Goal: Transaction & Acquisition: Purchase product/service

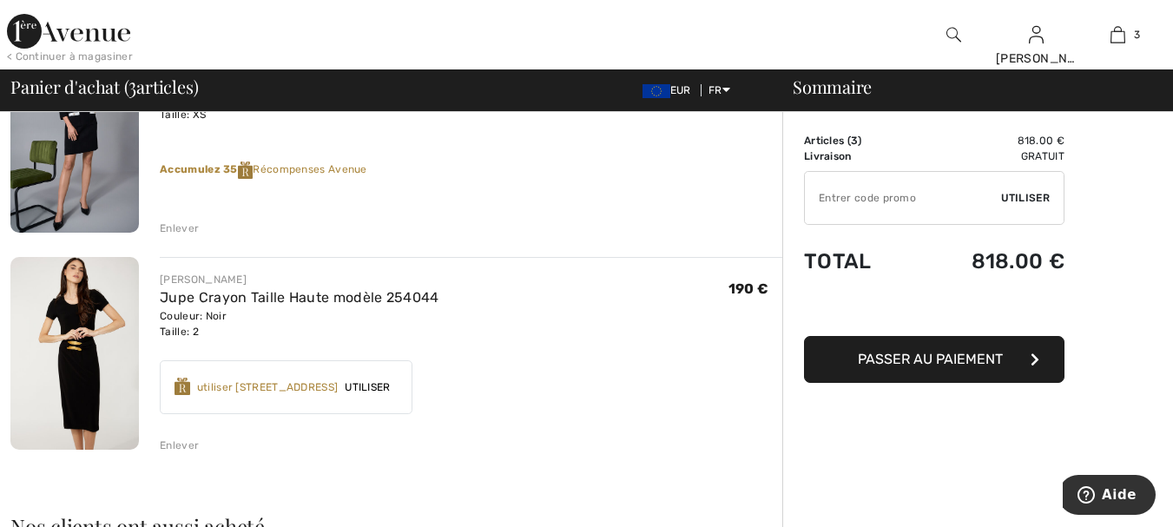
scroll to position [434, 0]
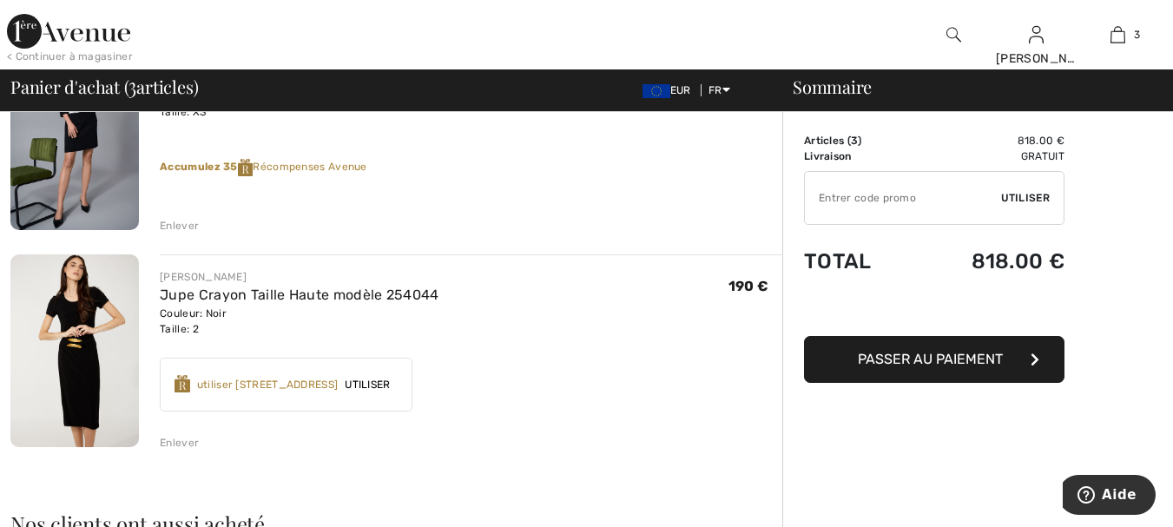
click at [397, 390] on span "Utiliser" at bounding box center [367, 385] width 59 height 16
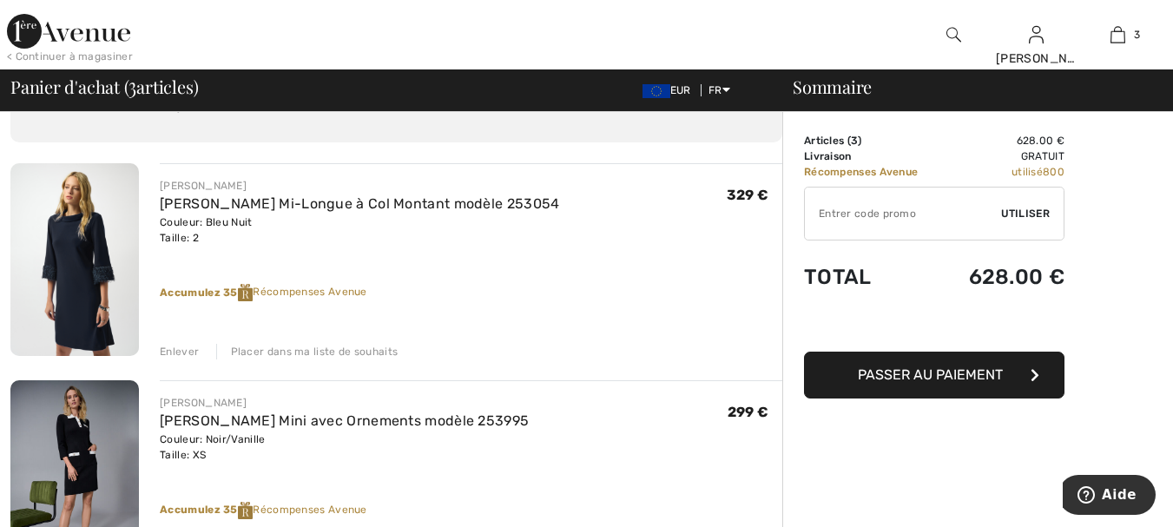
scroll to position [87, 0]
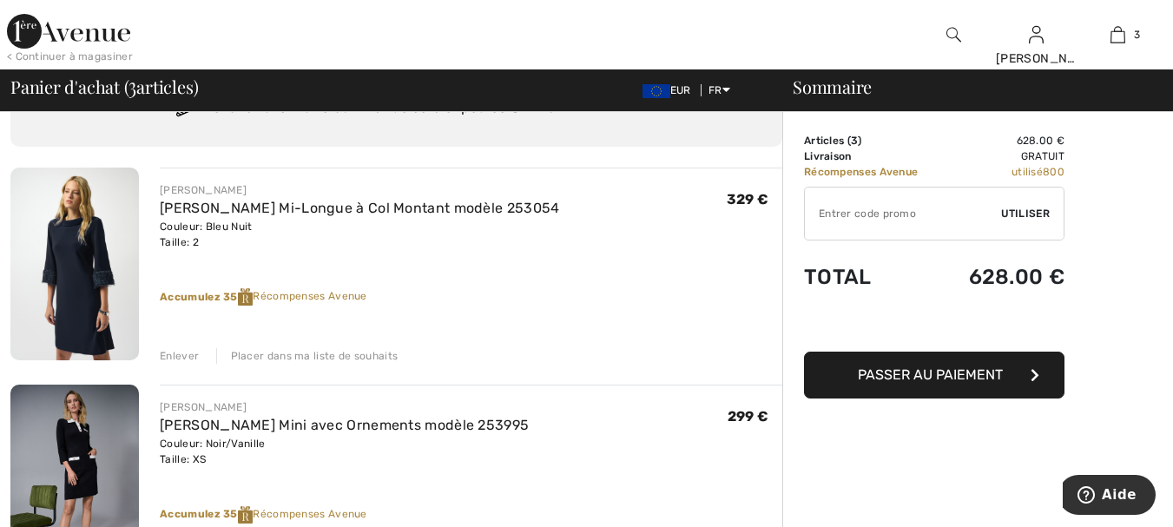
click at [962, 369] on span "Passer au paiement" at bounding box center [930, 375] width 145 height 17
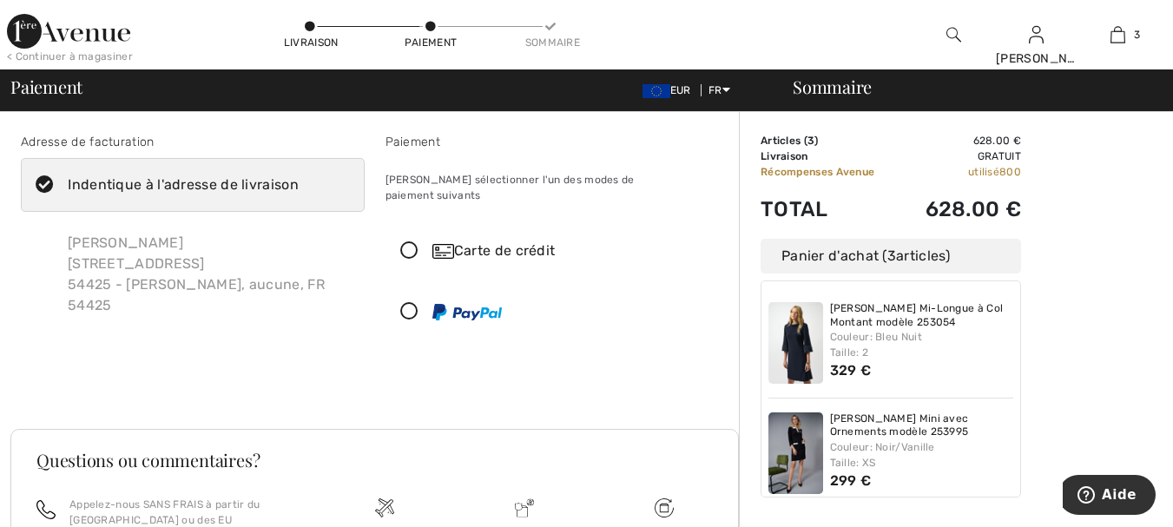
click at [408, 303] on icon at bounding box center [410, 312] width 46 height 18
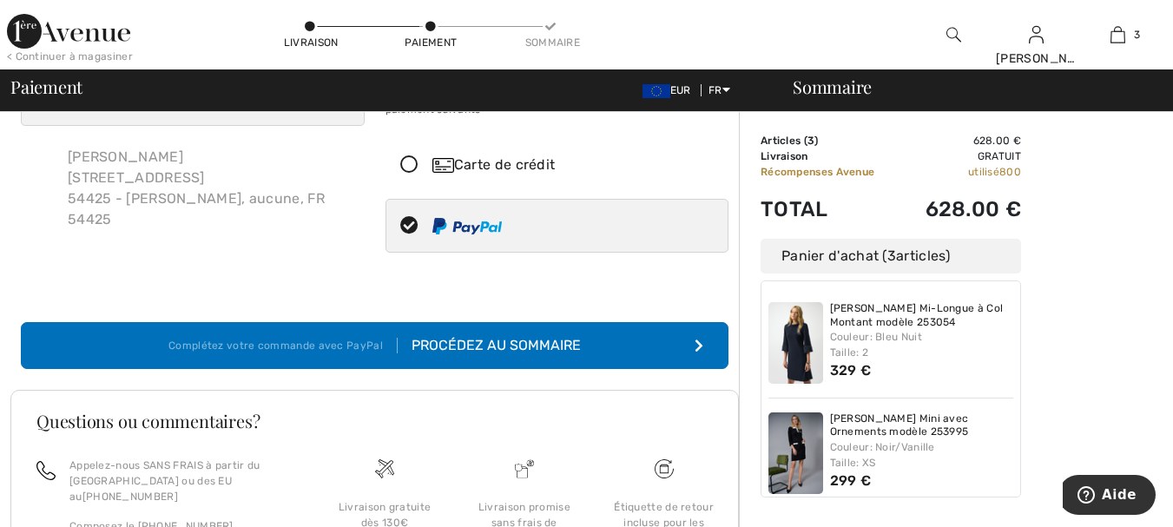
scroll to position [87, 0]
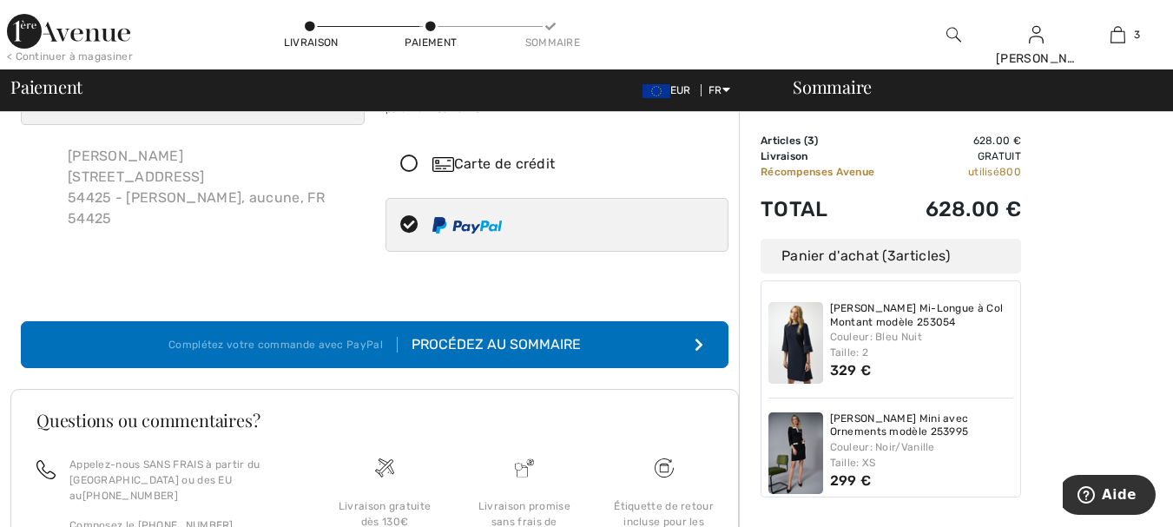
click at [508, 334] on div "Procédez au sommaire" at bounding box center [489, 344] width 183 height 21
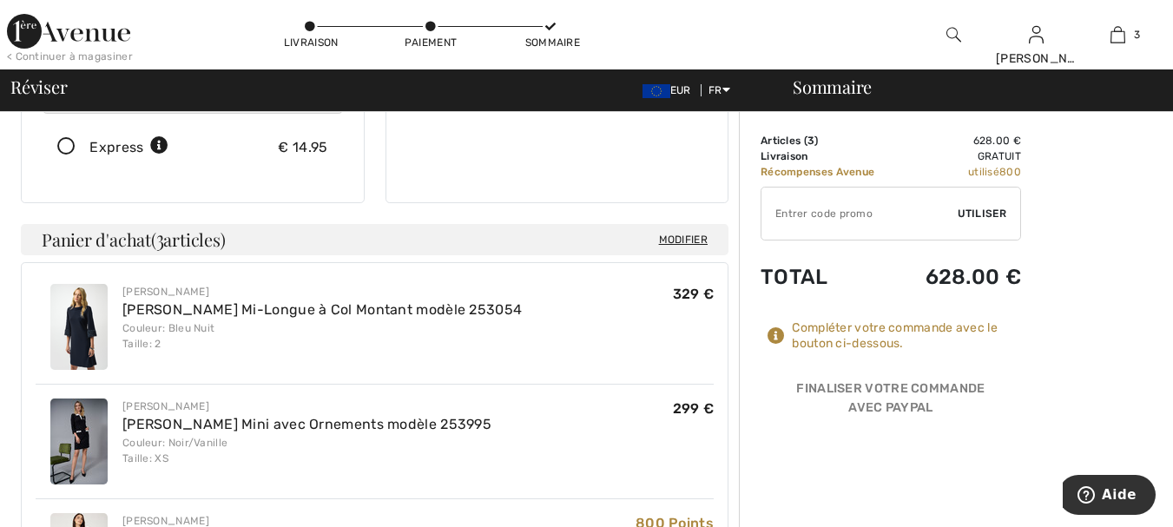
scroll to position [347, 0]
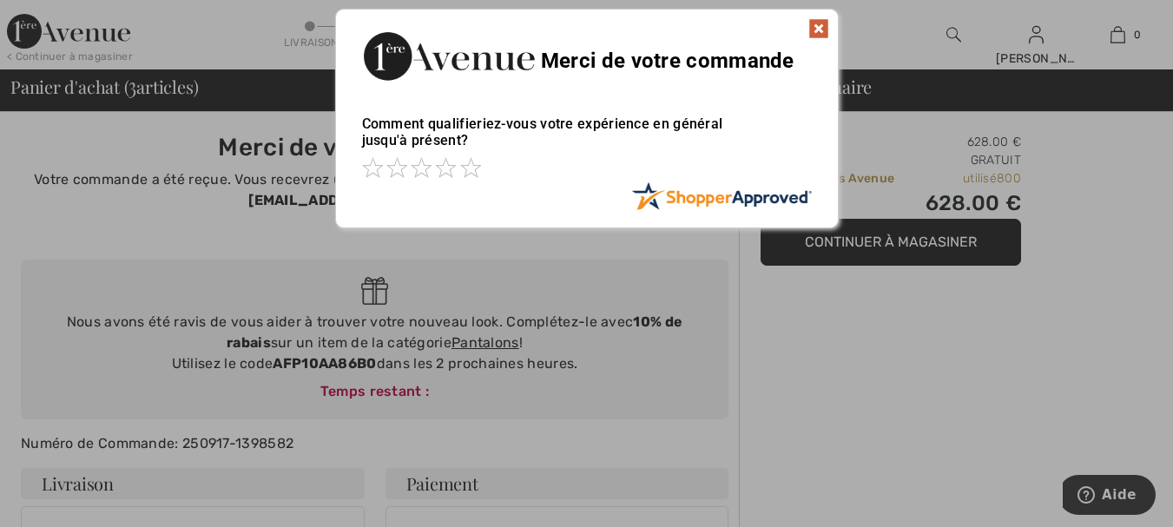
click at [816, 30] on img at bounding box center [819, 28] width 21 height 21
